Goal: Task Accomplishment & Management: Manage account settings

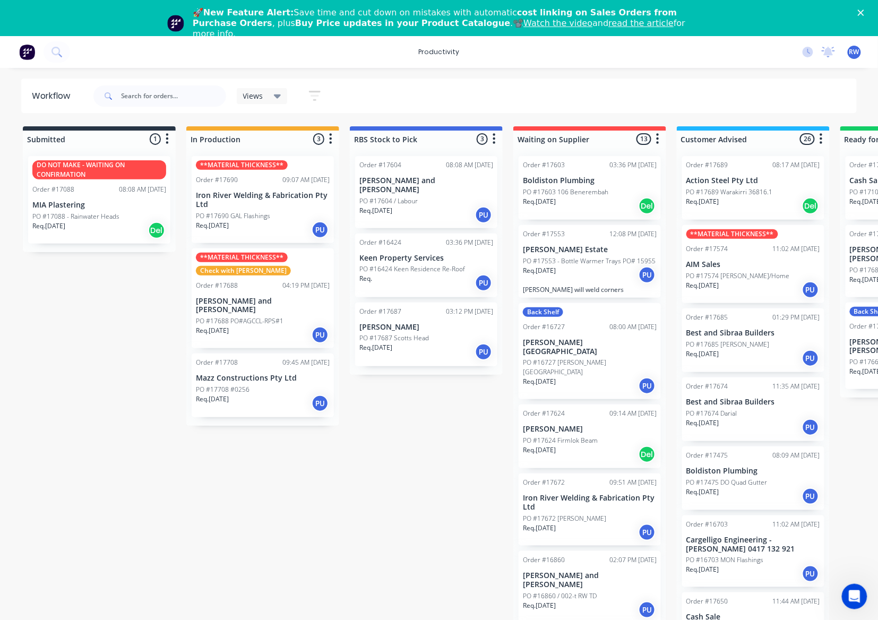
click at [257, 230] on div "Req. 01/10/25 PU" at bounding box center [263, 230] width 134 height 18
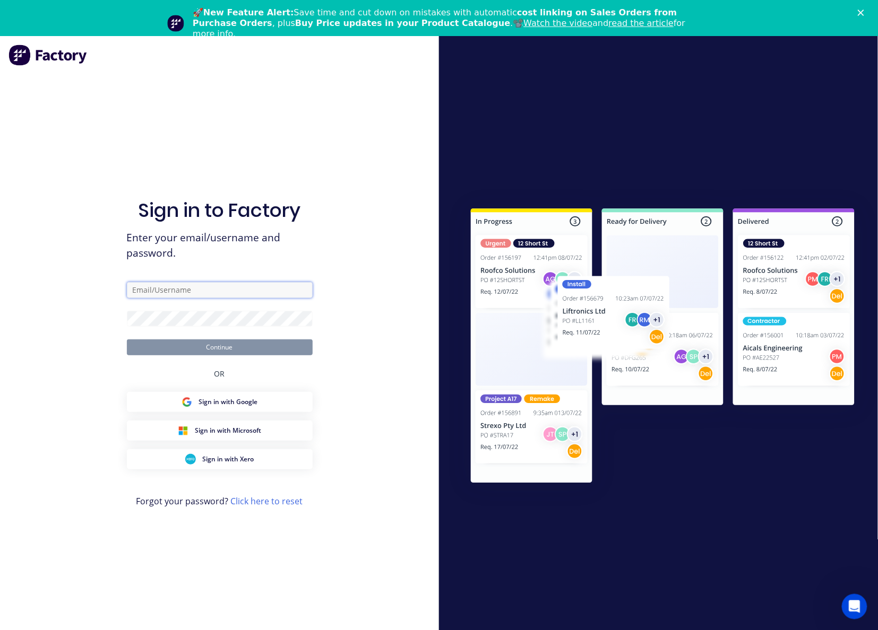
type input "workshop@rbsgroup.com.au"
click at [268, 347] on button "Continue" at bounding box center [220, 348] width 186 height 16
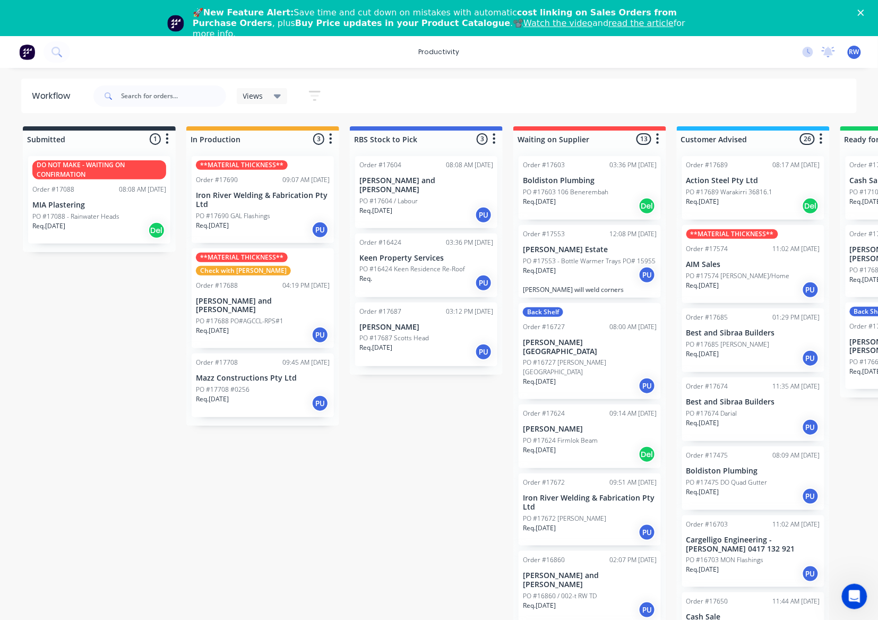
click at [267, 221] on div "Req. 01/10/25 PU" at bounding box center [263, 230] width 134 height 18
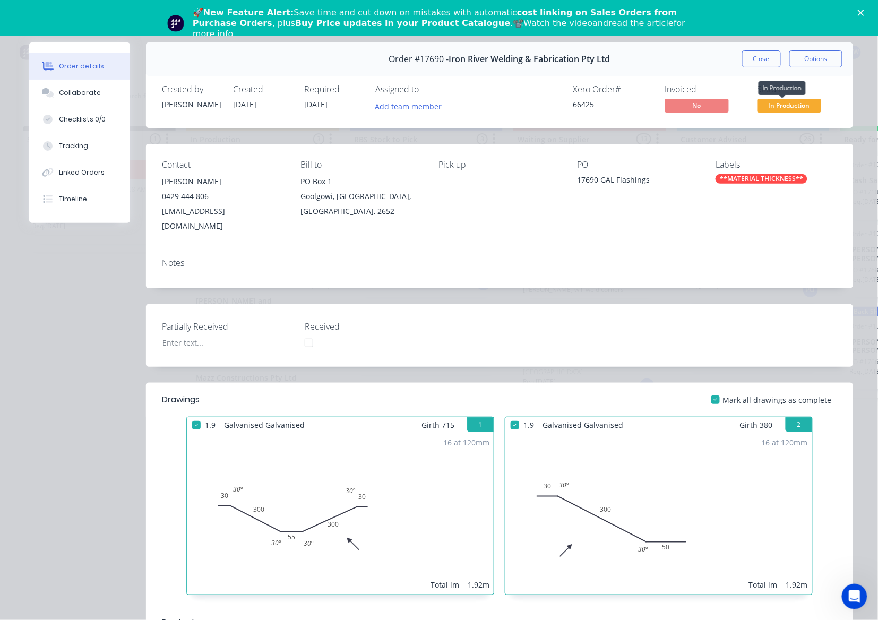
click at [767, 108] on span "In Production" at bounding box center [789, 105] width 64 height 13
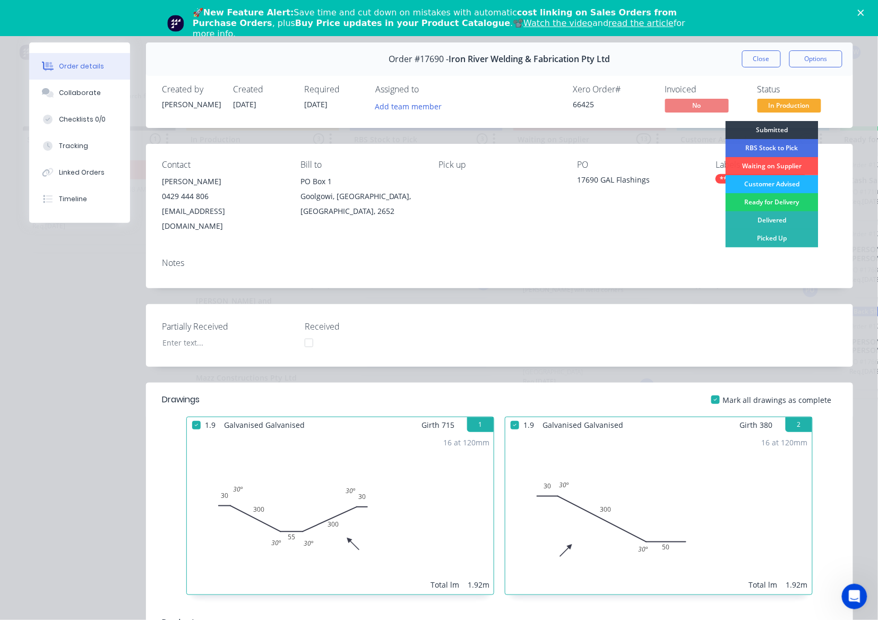
click at [766, 185] on div "Customer Advised" at bounding box center [771, 184] width 93 height 18
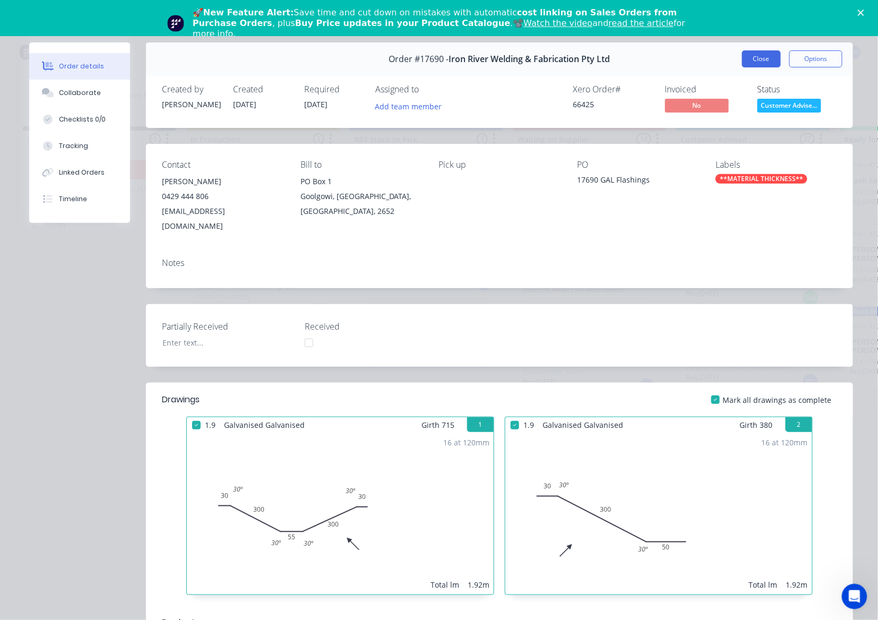
click at [763, 64] on button "Close" at bounding box center [761, 58] width 39 height 17
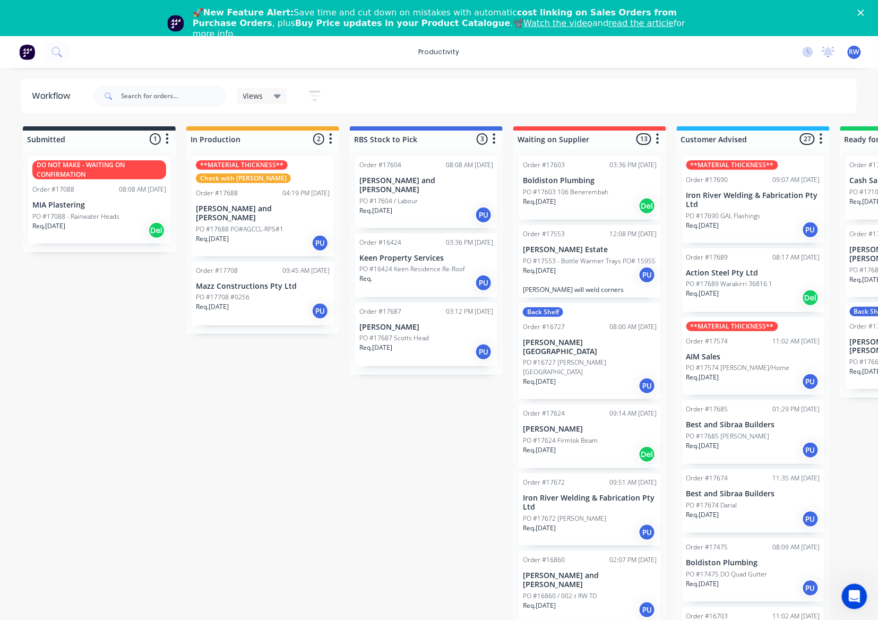
click at [257, 292] on div "PO #17708 #0256" at bounding box center [263, 297] width 134 height 10
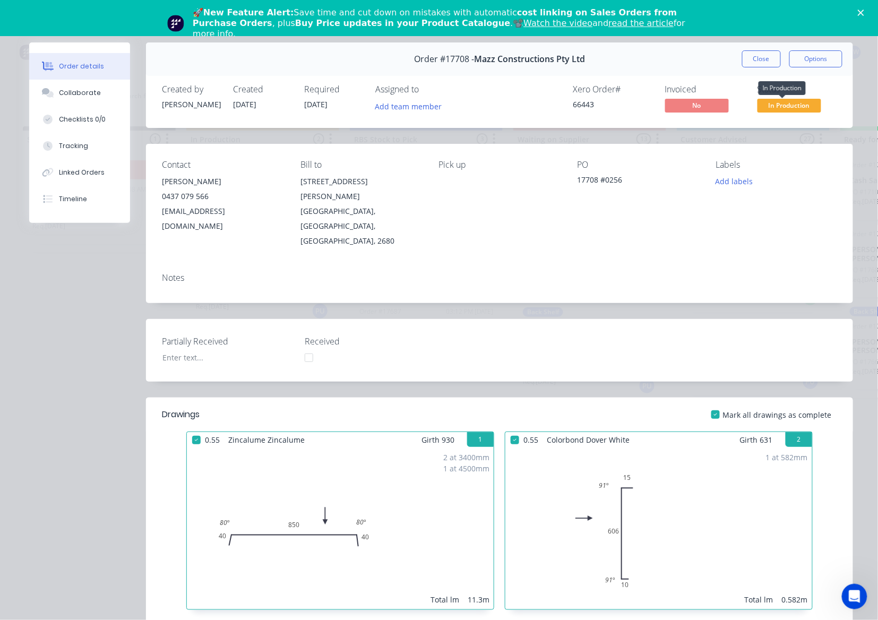
click at [772, 108] on span "In Production" at bounding box center [789, 105] width 64 height 13
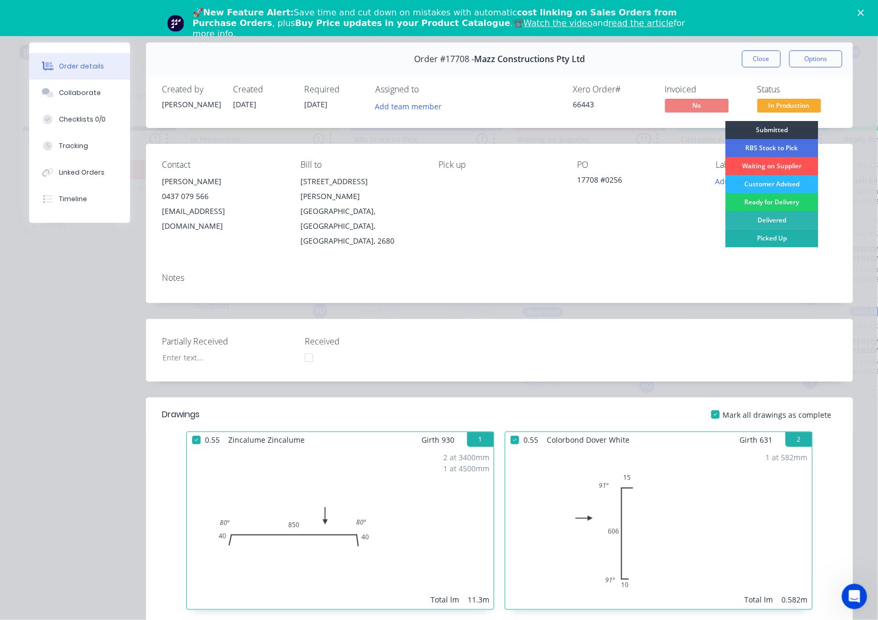
click at [771, 240] on div "Picked Up" at bounding box center [771, 238] width 93 height 18
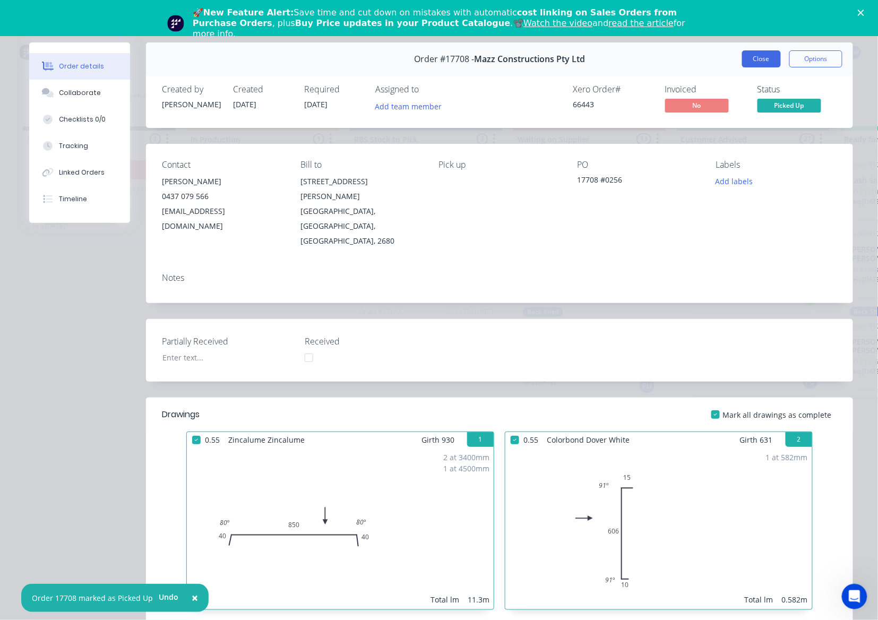
click at [767, 56] on button "Close" at bounding box center [761, 58] width 39 height 17
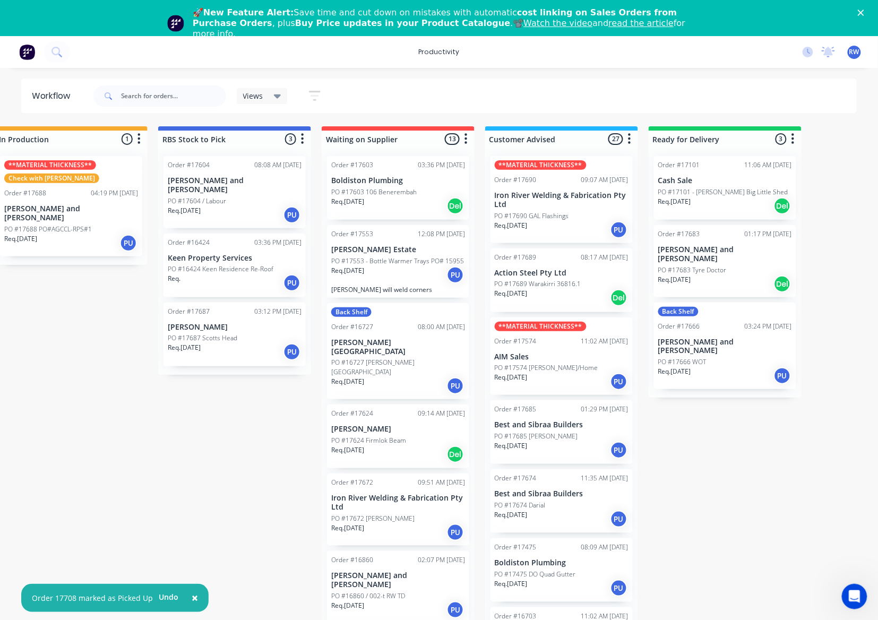
scroll to position [0, 198]
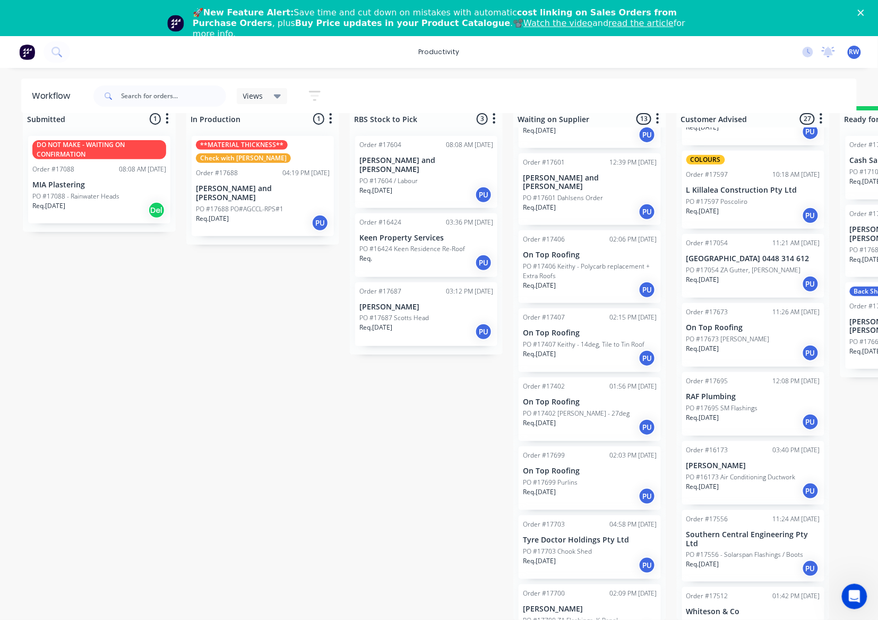
scroll to position [1397, 0]
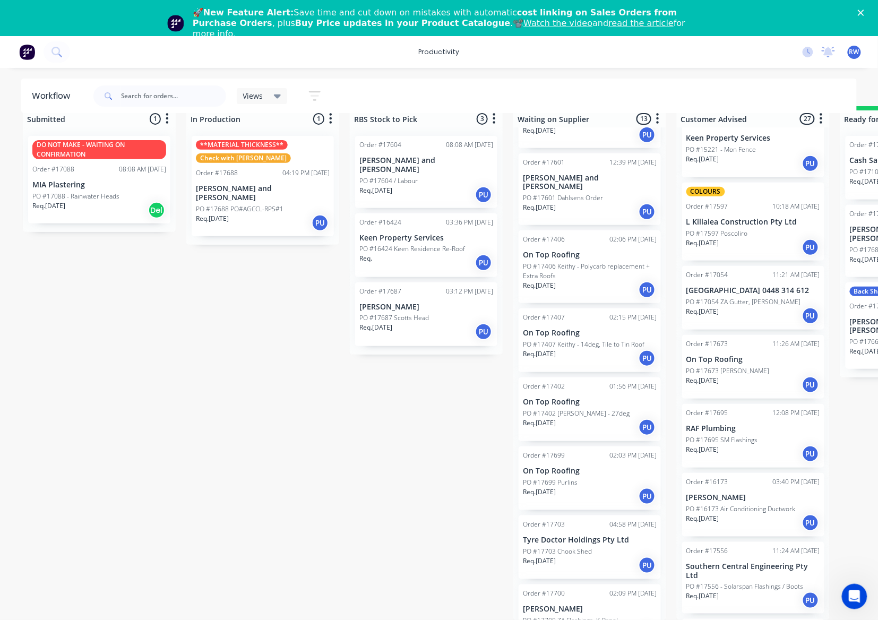
click at [748, 435] on p "PO #17695 SM Flashings" at bounding box center [722, 440] width 72 height 10
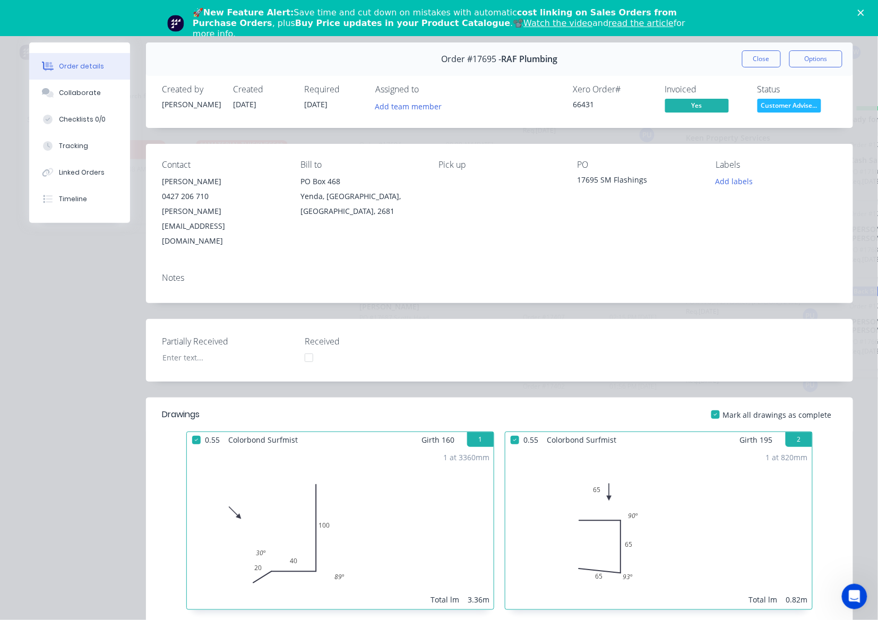
click at [765, 109] on span "Customer Advise..." at bounding box center [789, 105] width 64 height 13
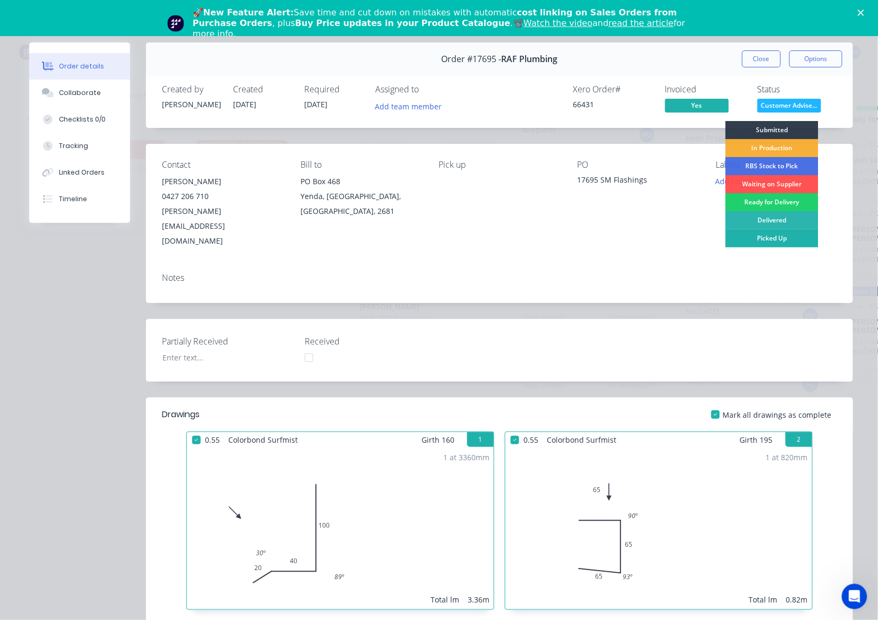
click at [775, 237] on div "Picked Up" at bounding box center [771, 238] width 93 height 18
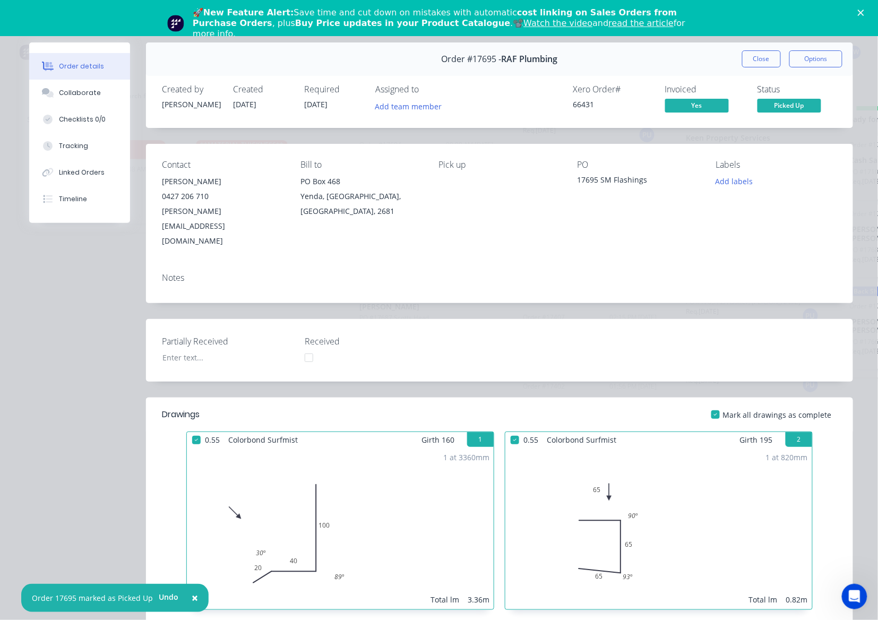
click at [756, 49] on div "Order #17695 - RAF Plumbing Close Options" at bounding box center [499, 58] width 707 height 33
click at [760, 54] on button "Close" at bounding box center [761, 58] width 39 height 17
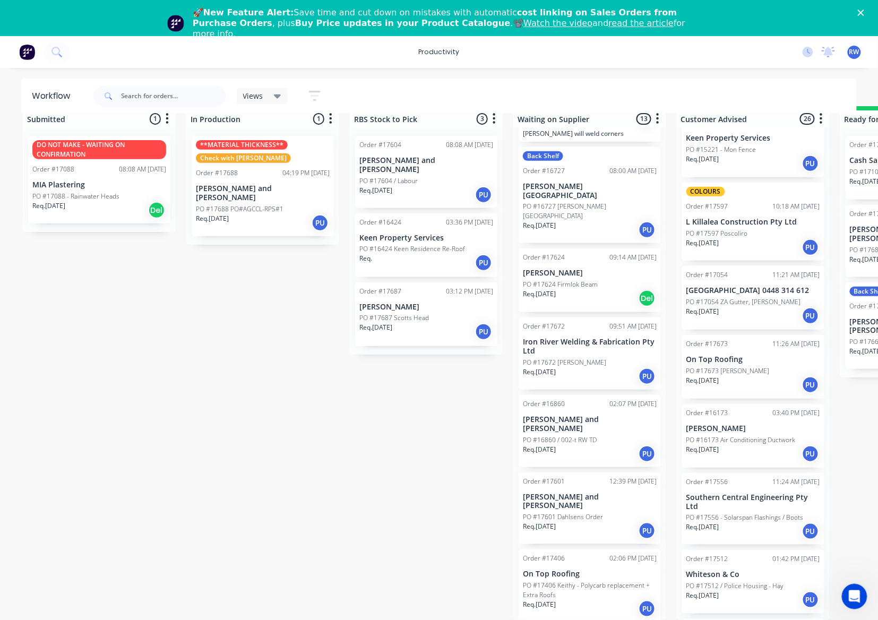
scroll to position [101, 0]
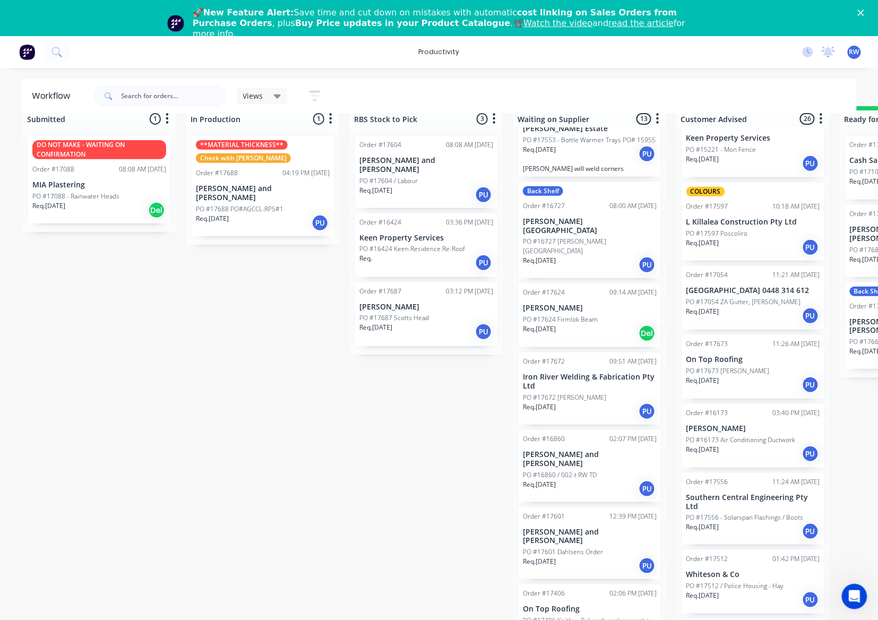
click at [588, 393] on div "PO #17672 [PERSON_NAME]" at bounding box center [590, 398] width 134 height 10
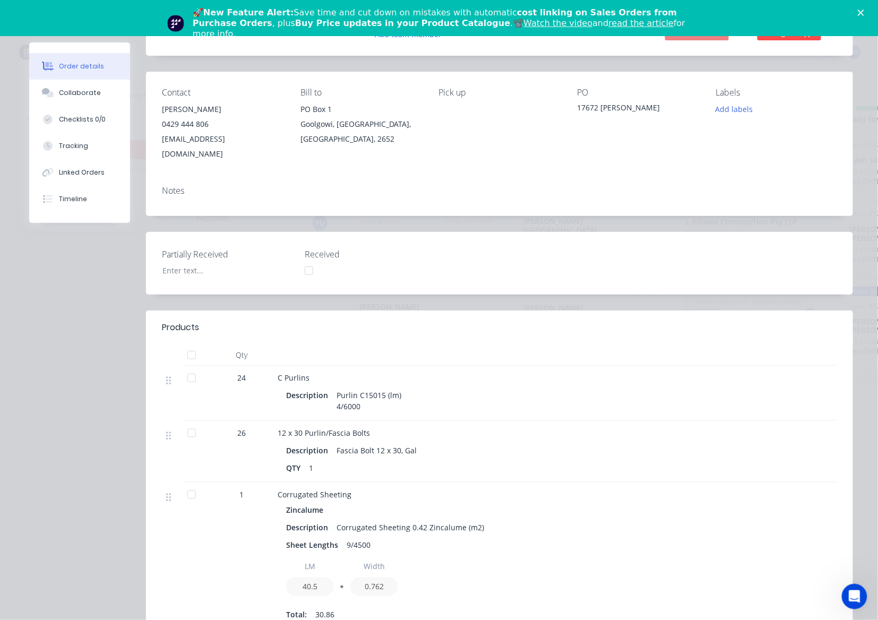
scroll to position [0, 0]
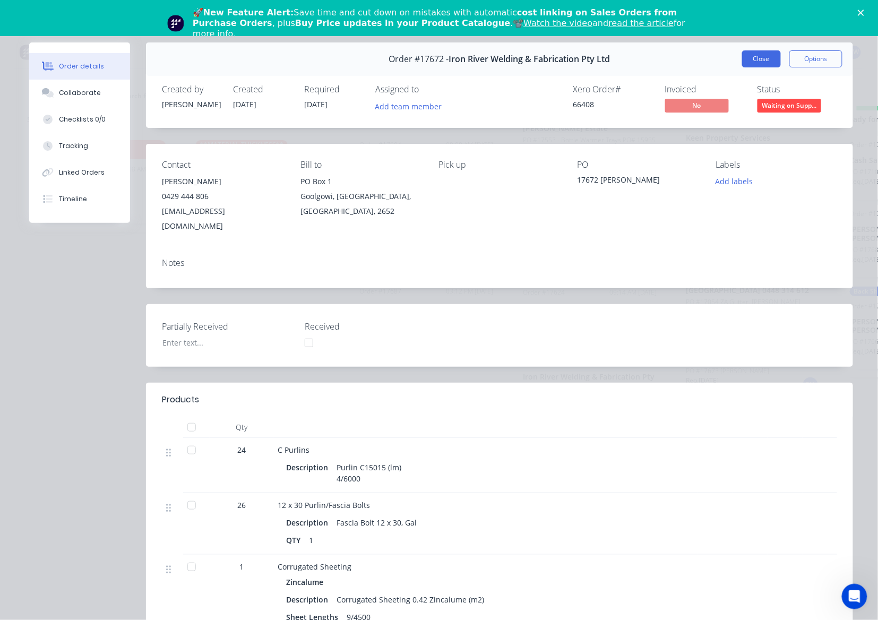
click at [753, 64] on button "Close" at bounding box center [761, 58] width 39 height 17
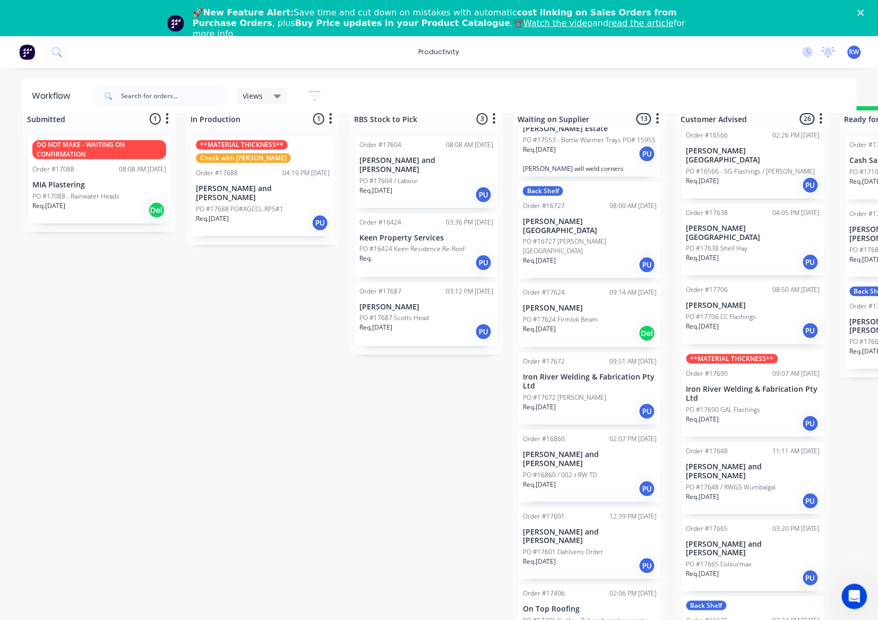
scroll to position [760, 0]
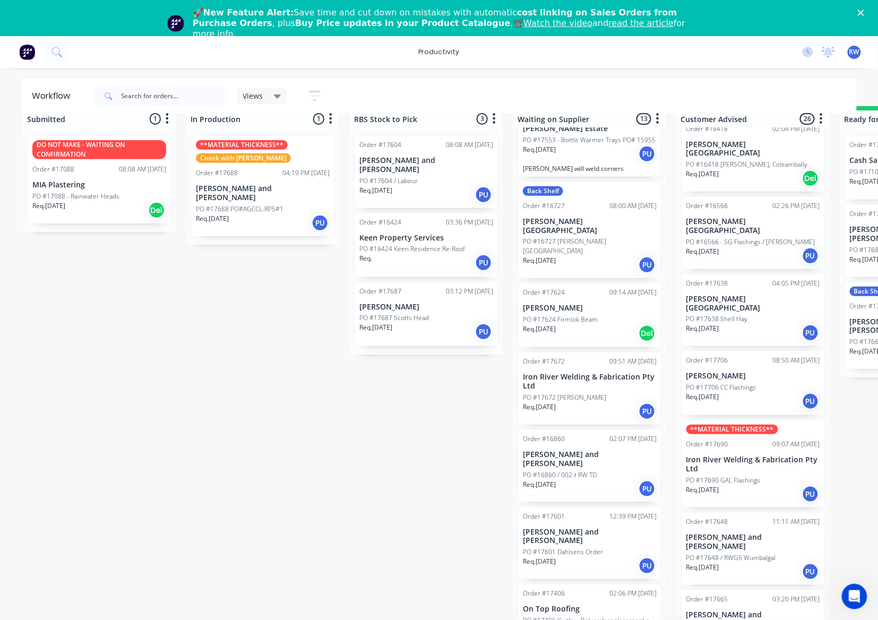
click at [752, 383] on p "PO #17706 CC Flashings" at bounding box center [721, 388] width 70 height 10
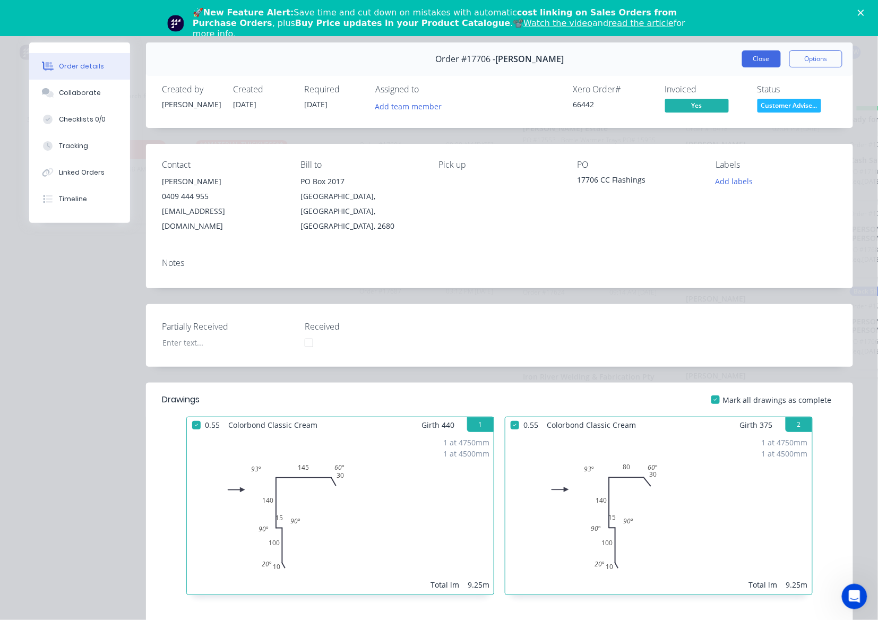
click at [760, 58] on button "Close" at bounding box center [761, 58] width 39 height 17
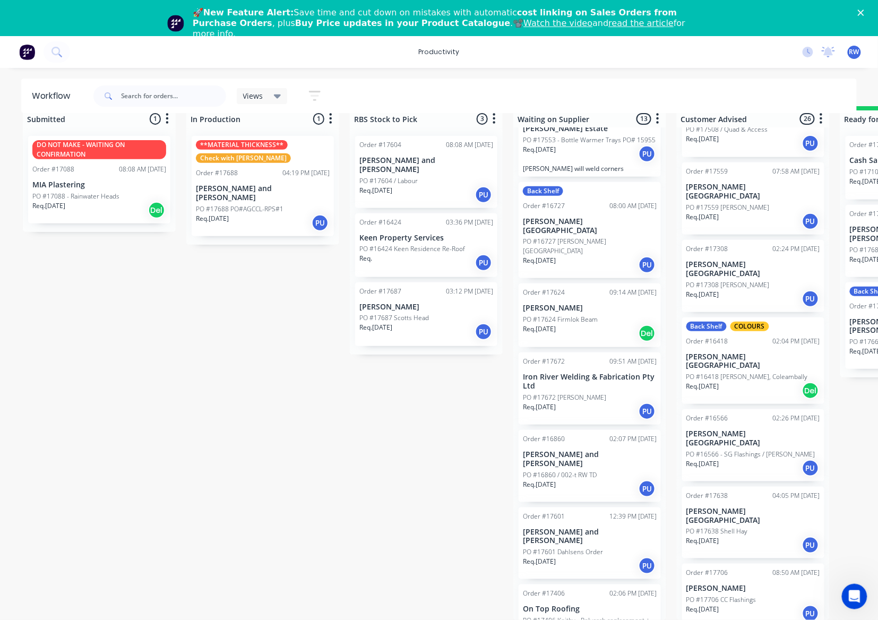
scroll to position [477, 0]
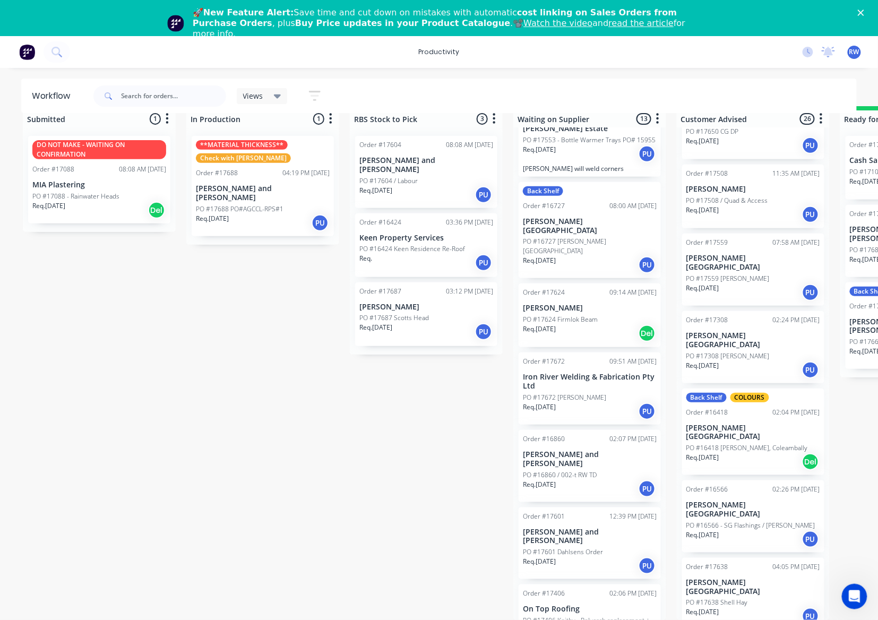
click at [760, 283] on div "Req. [DATE] PU" at bounding box center [753, 292] width 134 height 18
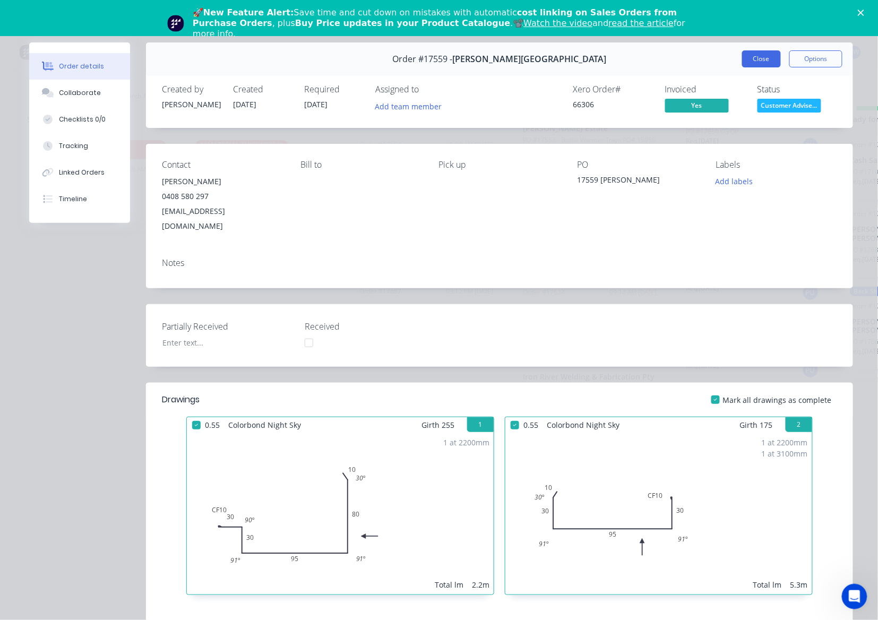
click at [751, 58] on button "Close" at bounding box center [761, 58] width 39 height 17
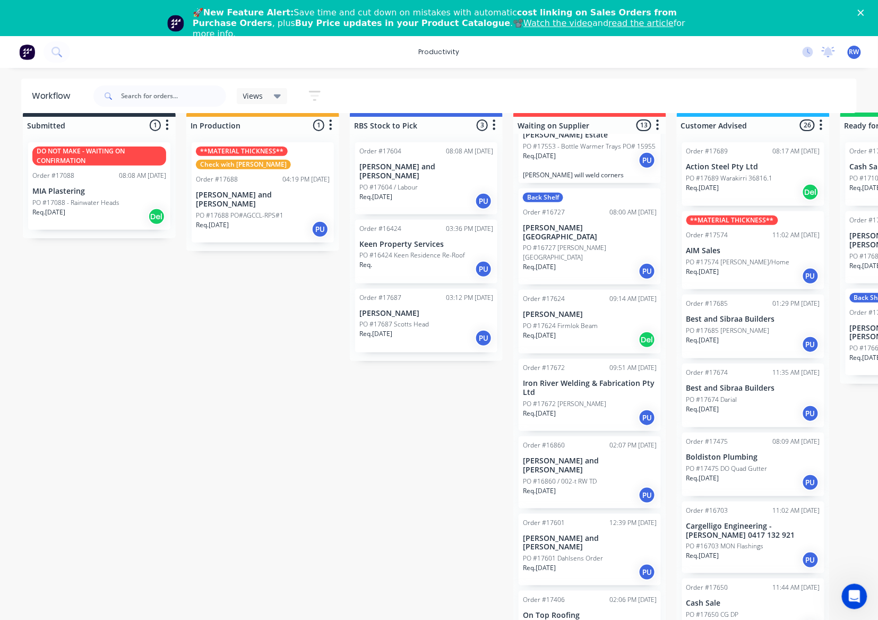
scroll to position [0, 0]
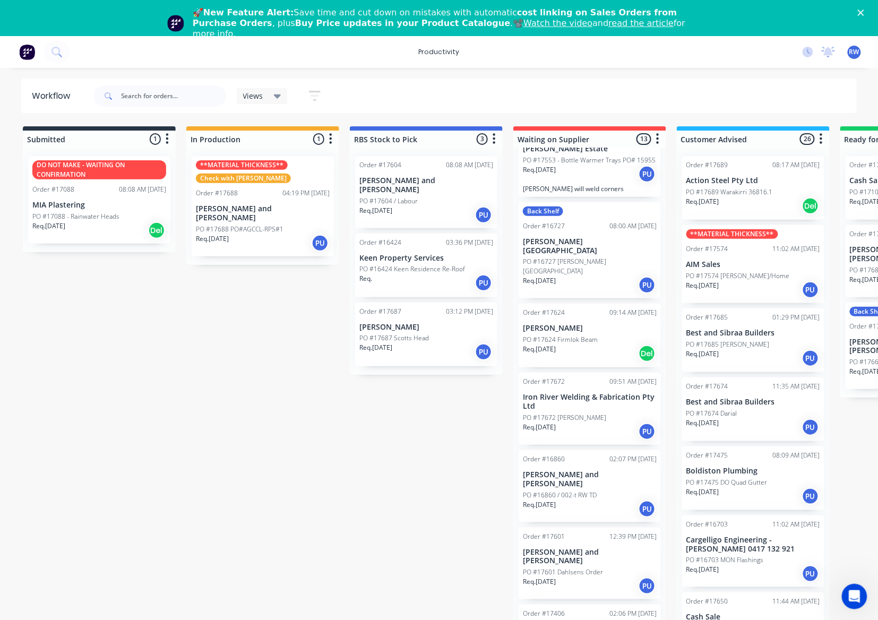
click at [739, 198] on div "Req. [DATE] Del" at bounding box center [753, 206] width 134 height 18
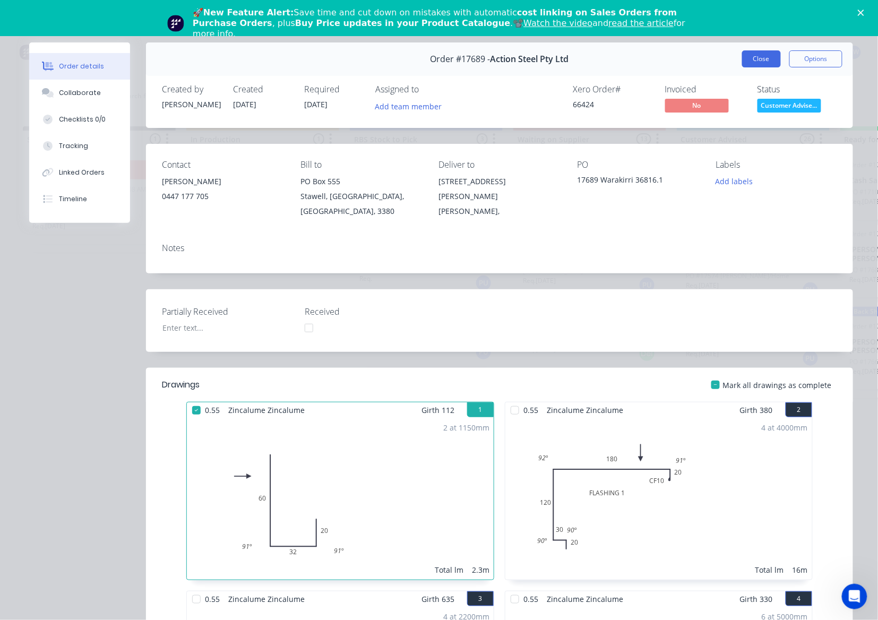
click at [759, 51] on button "Close" at bounding box center [761, 58] width 39 height 17
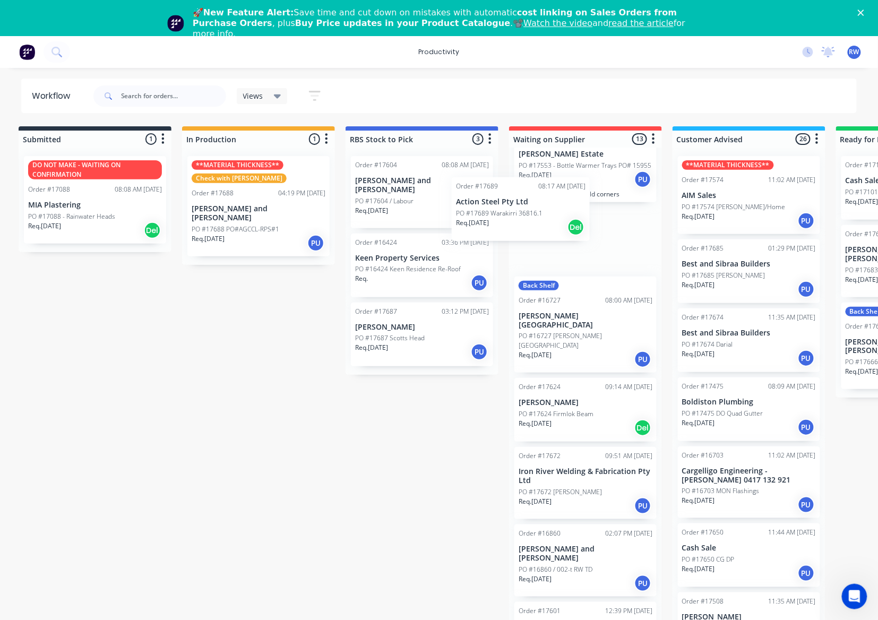
scroll to position [94, 0]
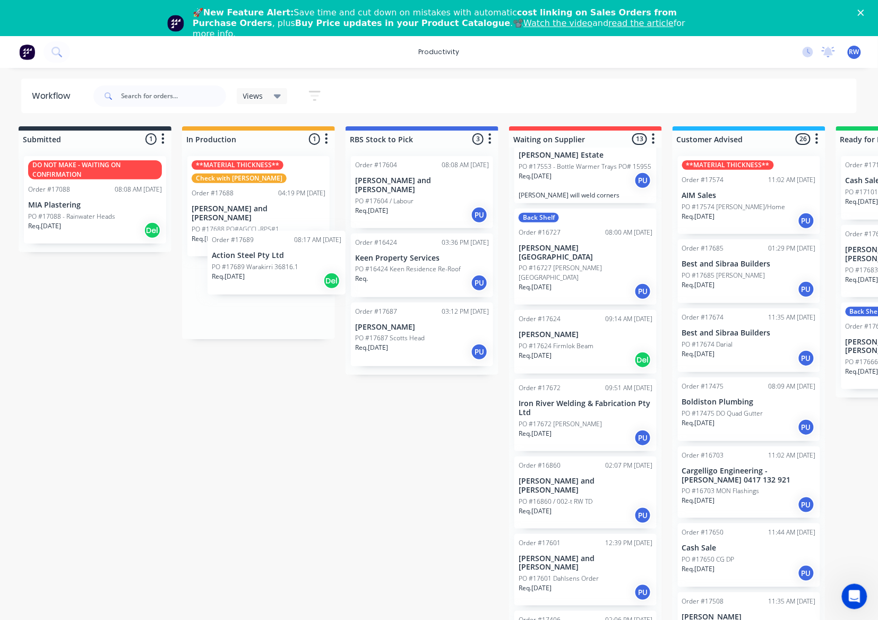
drag, startPoint x: 755, startPoint y: 187, endPoint x: 269, endPoint y: 262, distance: 491.8
click at [269, 262] on div "Submitted 1 Sort By Created date Required date Order number Customer name Most …" at bounding box center [642, 383] width 1308 height 514
